Goal: Transaction & Acquisition: Purchase product/service

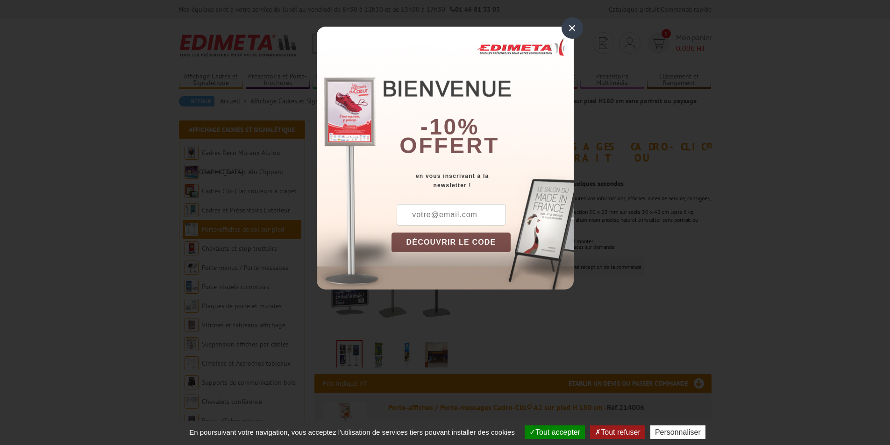
click at [572, 27] on div "×" at bounding box center [571, 27] width 21 height 21
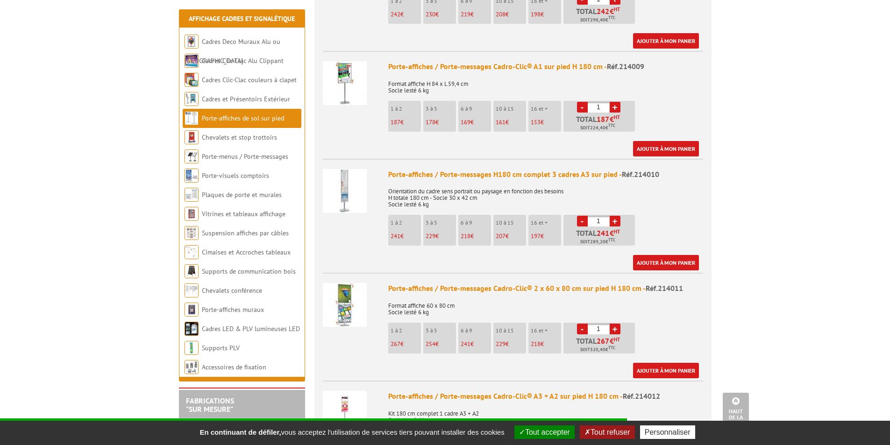
scroll to position [654, 0]
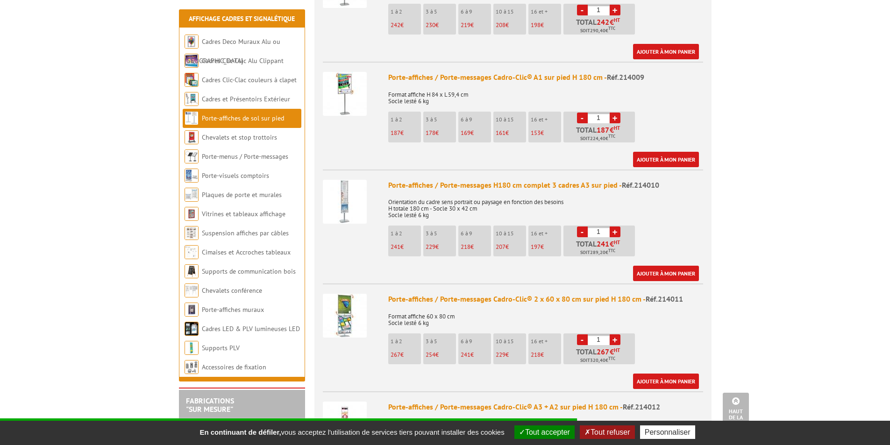
click at [349, 185] on img at bounding box center [345, 202] width 44 height 44
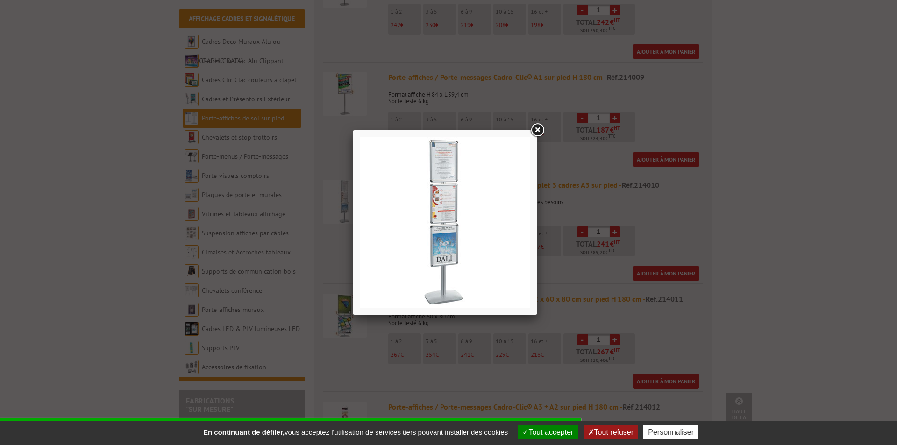
click at [537, 130] on link at bounding box center [537, 130] width 17 height 17
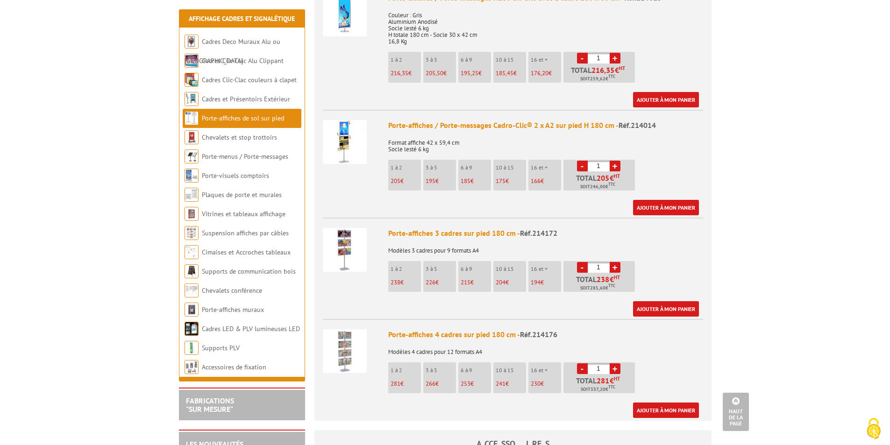
scroll to position [1214, 0]
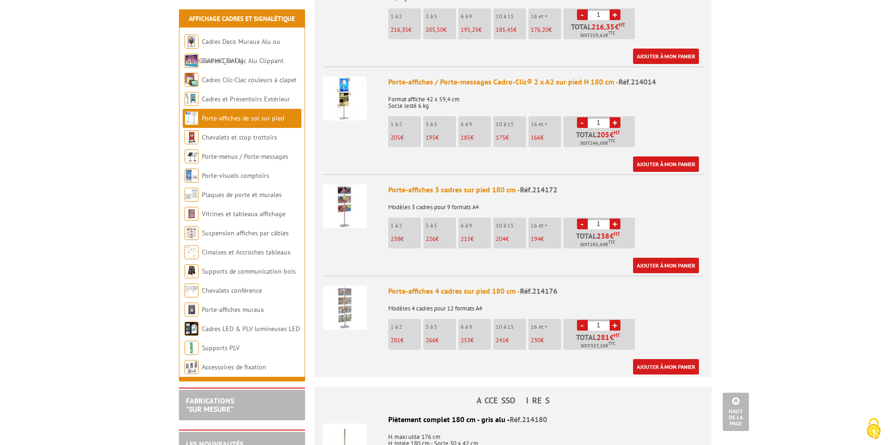
click at [340, 188] on img at bounding box center [345, 206] width 44 height 44
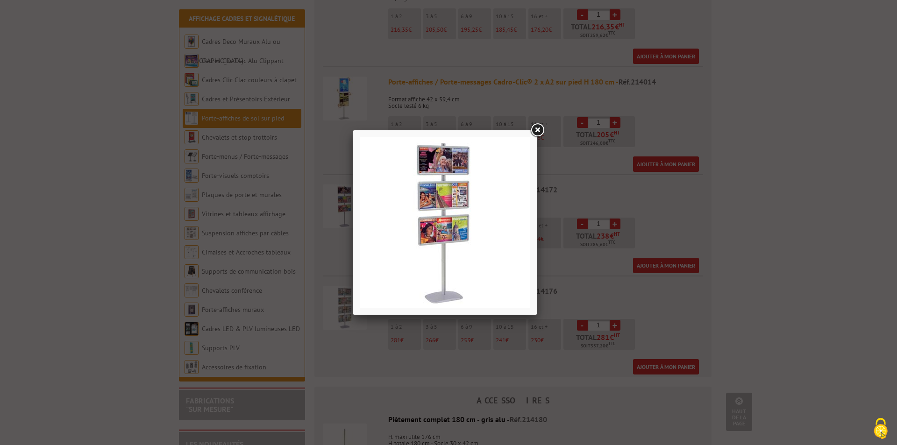
click at [537, 130] on link at bounding box center [537, 130] width 17 height 17
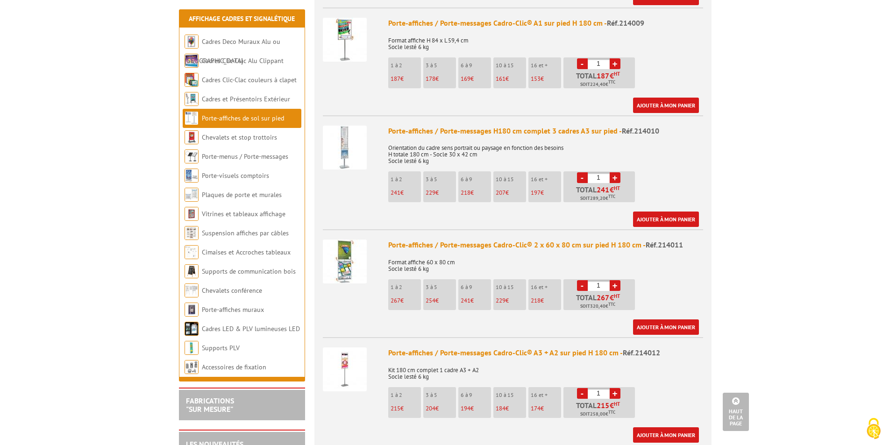
scroll to position [654, 0]
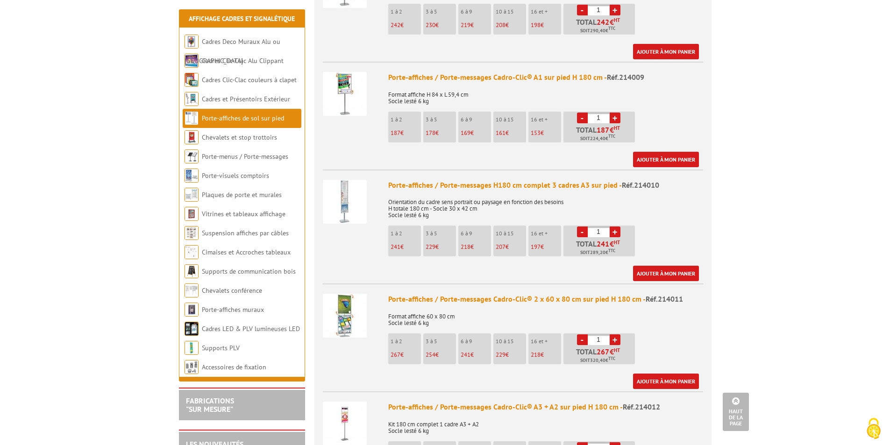
click at [352, 195] on img at bounding box center [345, 202] width 44 height 44
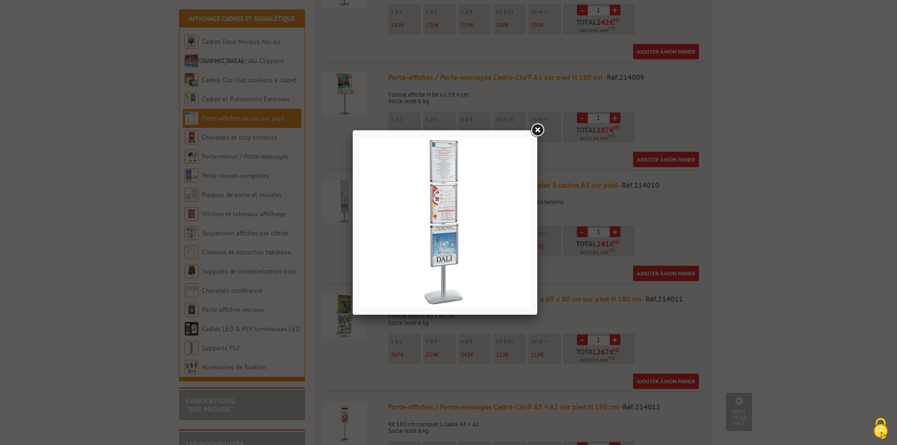
click at [535, 129] on link at bounding box center [537, 130] width 17 height 17
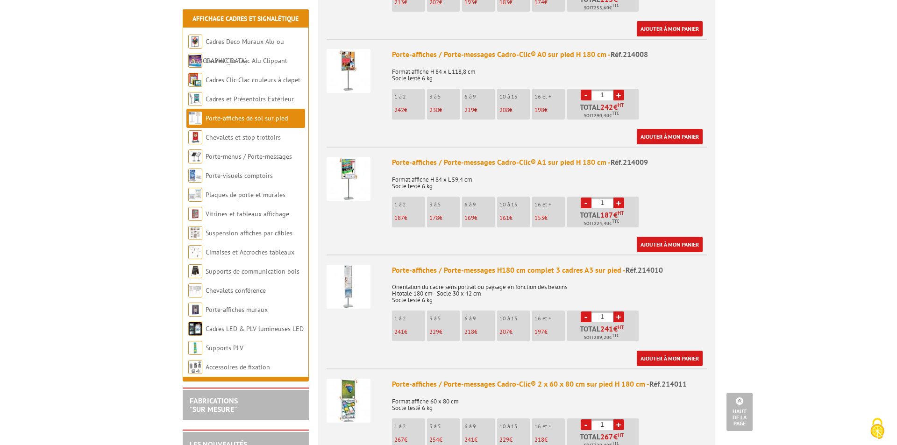
scroll to position [560, 0]
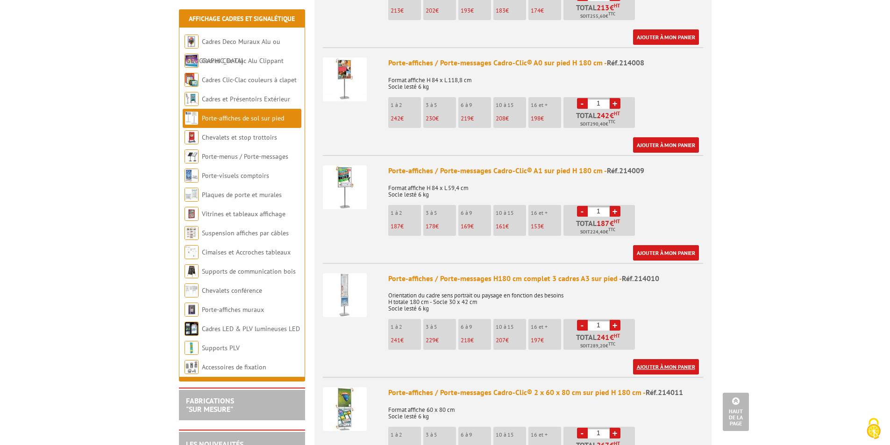
click at [671, 359] on link "Ajouter à mon panier" at bounding box center [666, 366] width 66 height 15
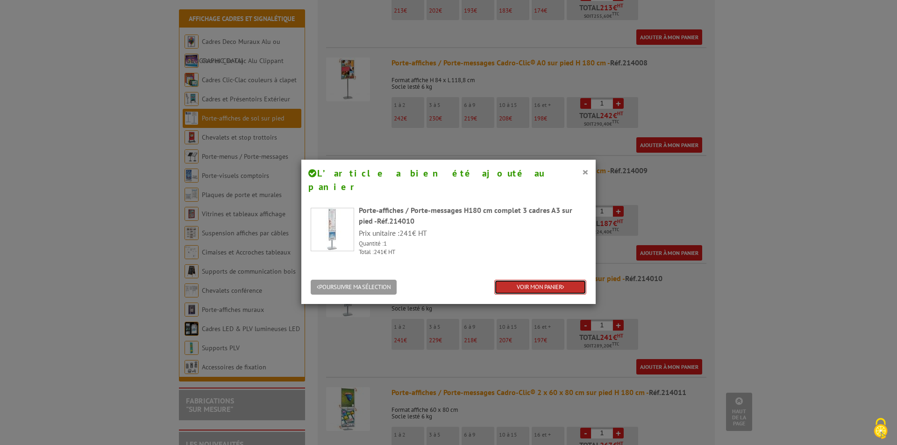
click at [548, 280] on link "VOIR MON PANIER" at bounding box center [540, 287] width 92 height 15
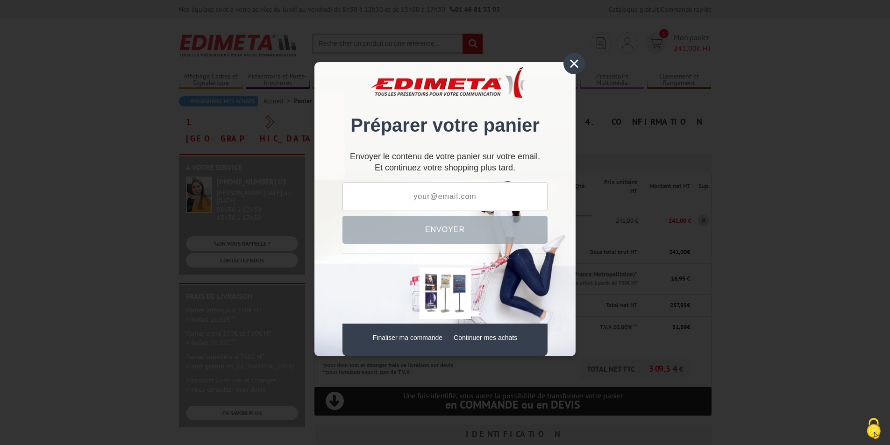
click at [572, 64] on div "×" at bounding box center [573, 63] width 21 height 21
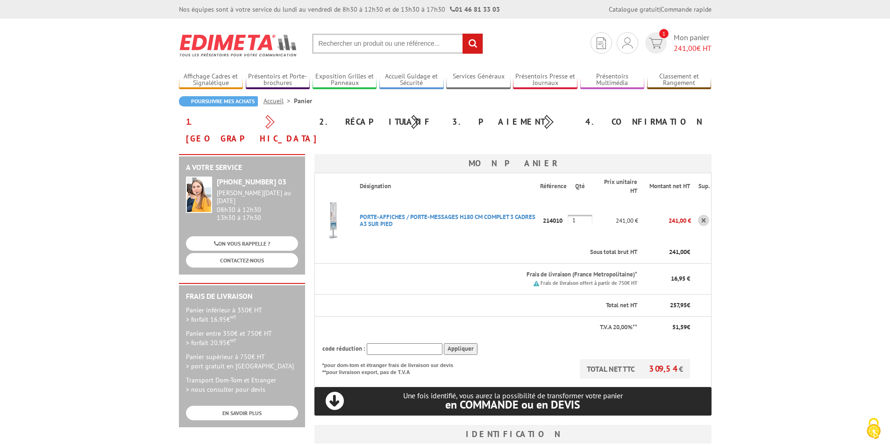
click at [794, 99] on body "Nos équipes sont à votre service du [DATE] au [DATE] de 8h30 à 12h30 et de 13h3…" at bounding box center [445, 405] width 890 height 811
